Goal: Find specific page/section: Find specific page/section

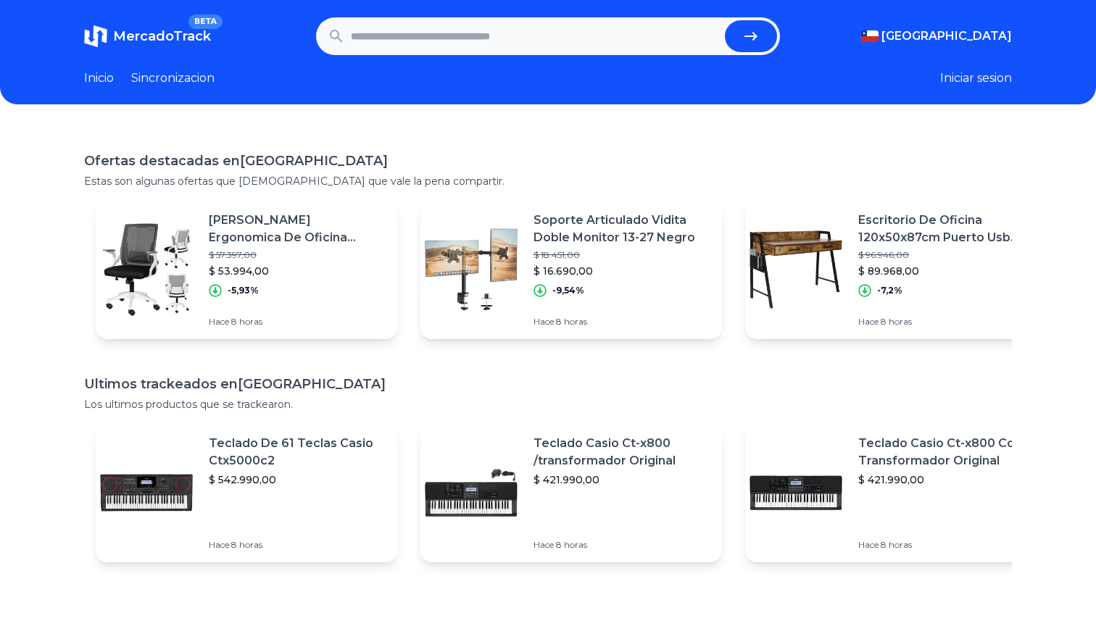
click at [112, 75] on link "Inicio" at bounding box center [99, 78] width 30 height 17
click at [99, 80] on link "Inicio" at bounding box center [99, 78] width 30 height 17
click at [165, 75] on link "Sincronizacion" at bounding box center [172, 78] width 83 height 17
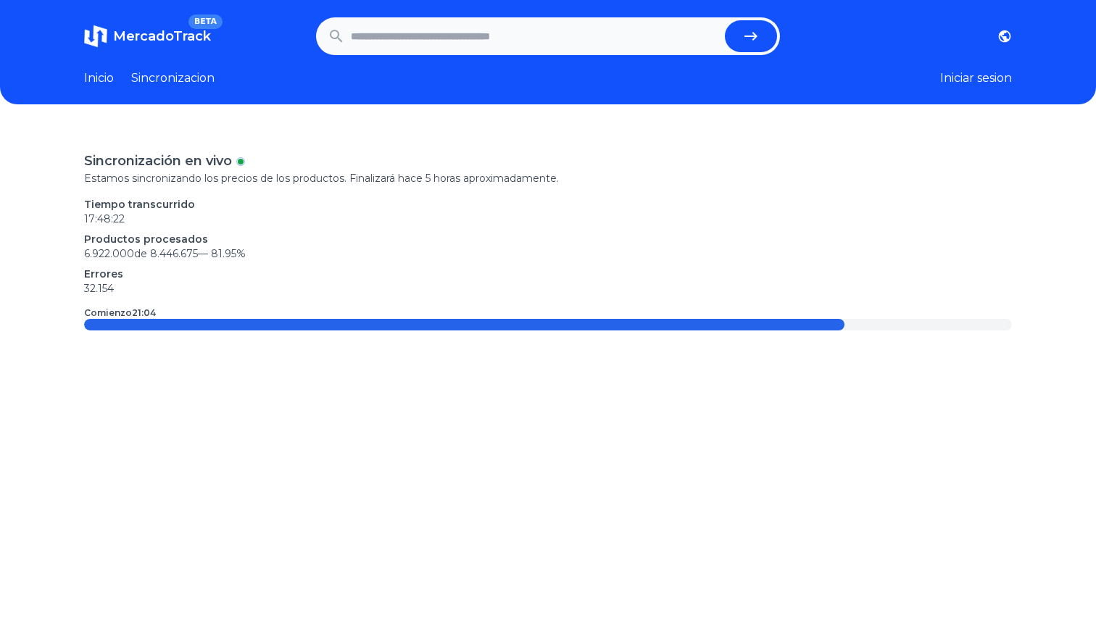
click at [102, 73] on link "Inicio" at bounding box center [99, 78] width 30 height 17
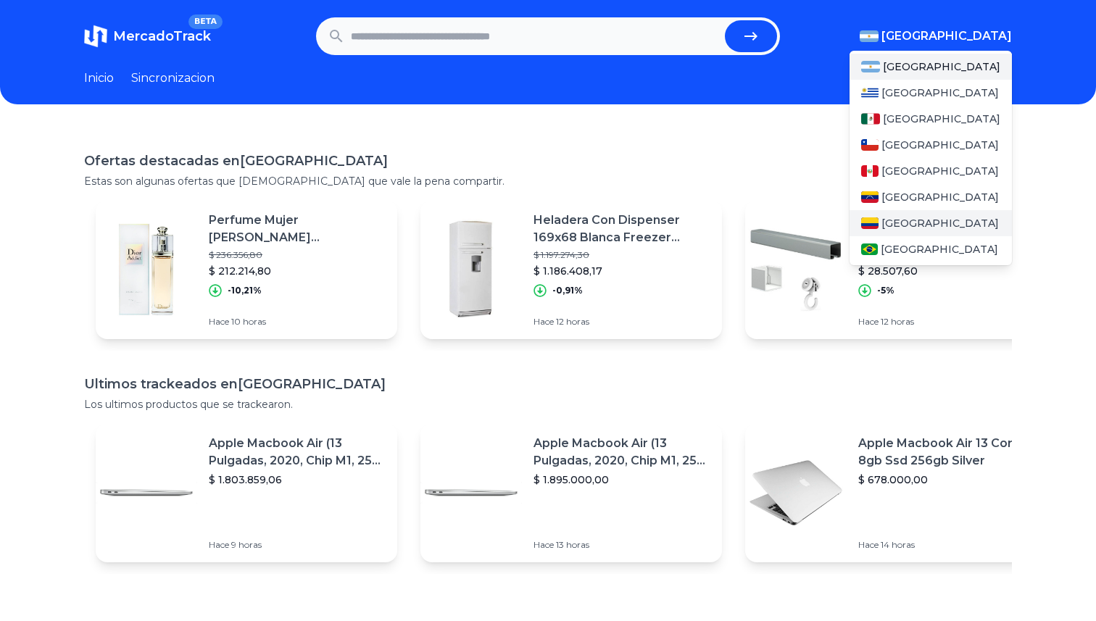
click at [897, 218] on span "[GEOGRAPHIC_DATA]" at bounding box center [940, 223] width 117 height 15
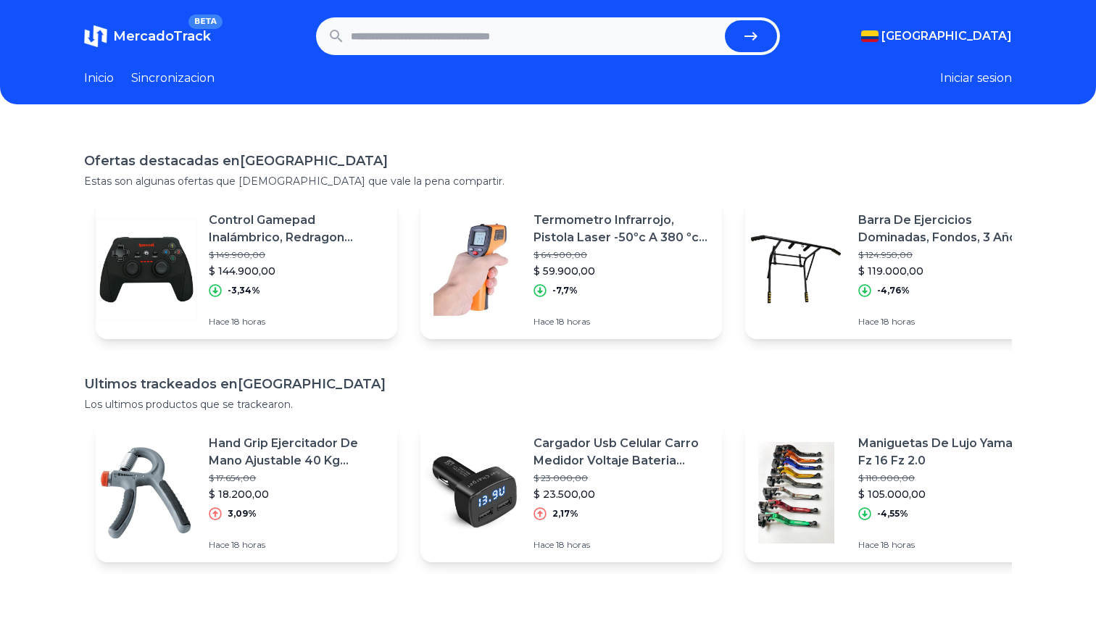
click at [910, 239] on p "Barra De Ejercicios Dominadas, Fondos, 3 Años De Garantía" at bounding box center [946, 229] width 177 height 35
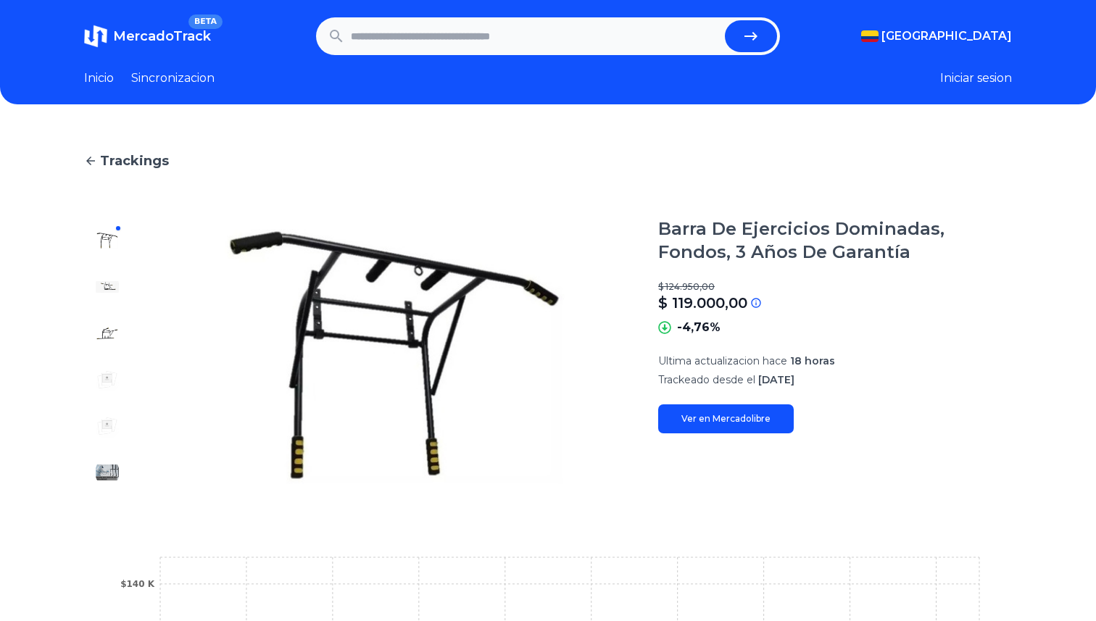
click at [191, 31] on span "MercadoTrack" at bounding box center [162, 36] width 98 height 16
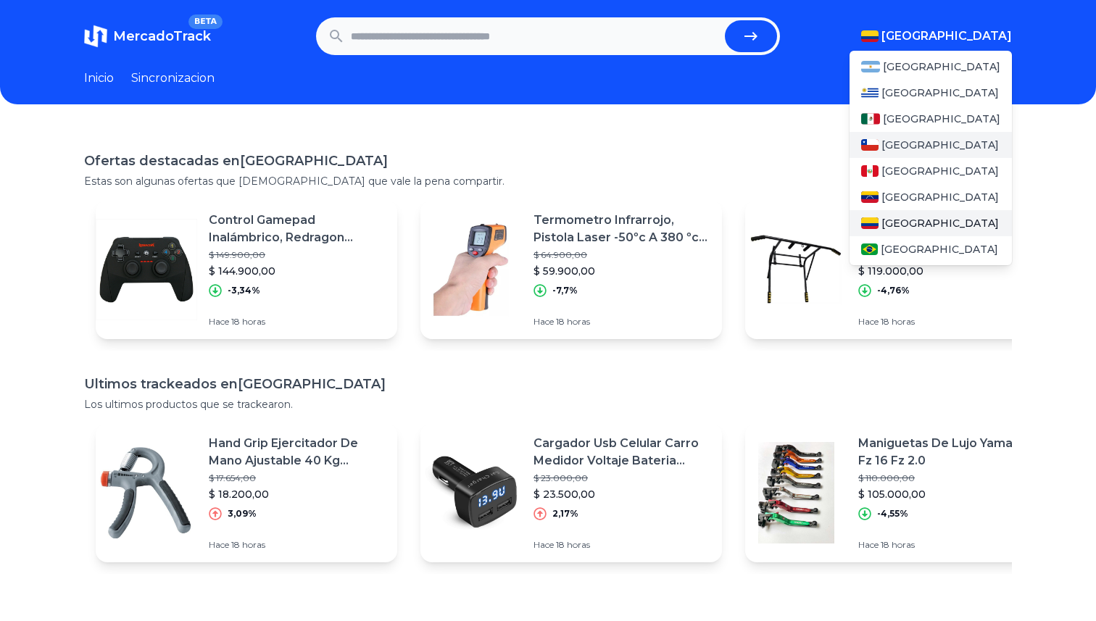
click at [887, 145] on span "[GEOGRAPHIC_DATA]" at bounding box center [940, 145] width 117 height 15
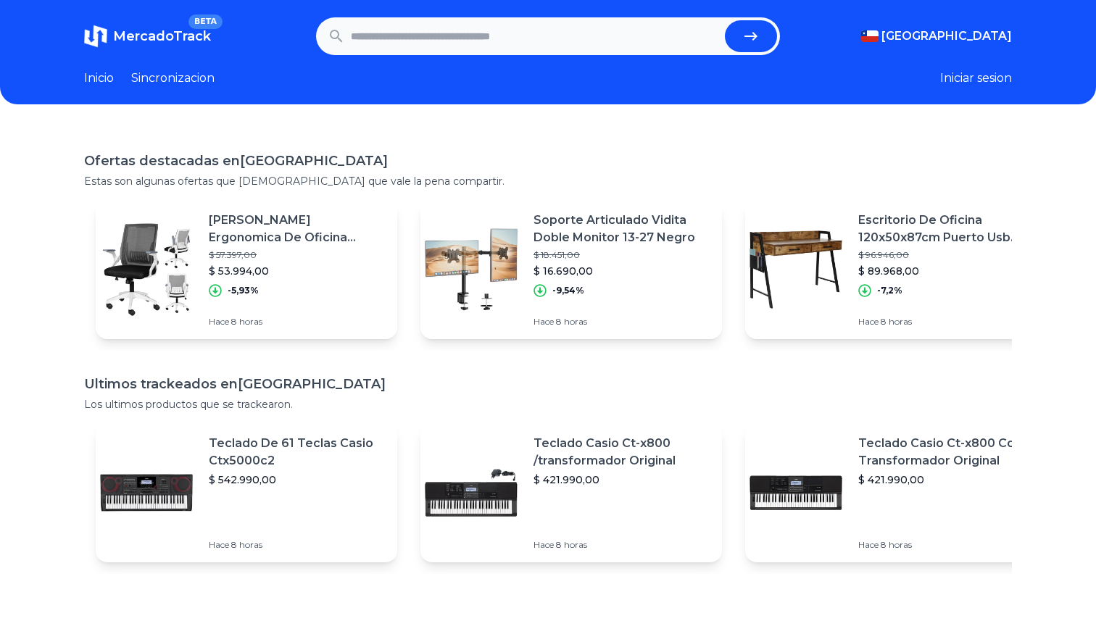
click at [357, 146] on div "Ofertas destacadas en [GEOGRAPHIC_DATA] Estas son algunas ofertas que [DEMOGRAP…" at bounding box center [548, 438] width 1096 height 621
